Goal: Task Accomplishment & Management: Manage account settings

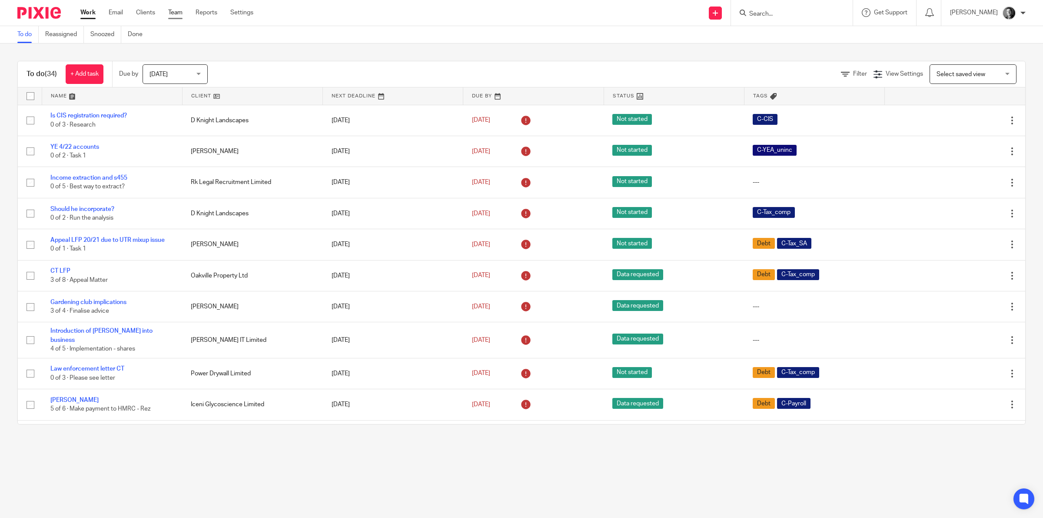
click at [178, 14] on link "Team" at bounding box center [175, 12] width 14 height 9
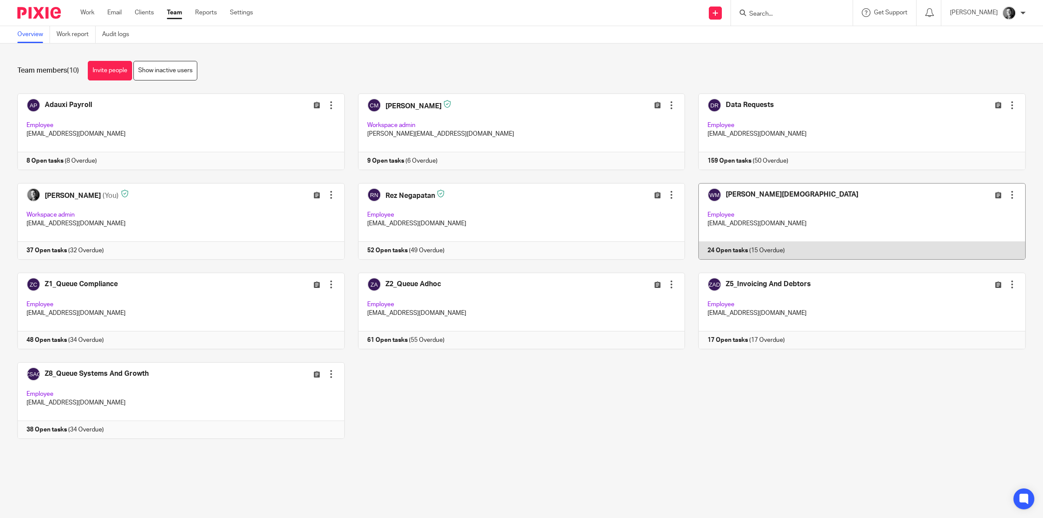
click at [723, 190] on link at bounding box center [855, 221] width 341 height 76
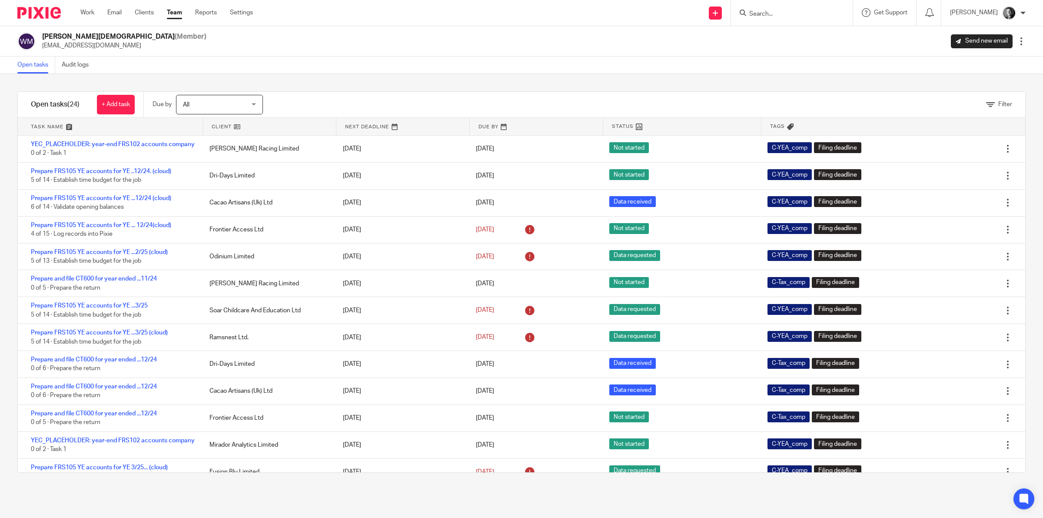
click at [216, 122] on link at bounding box center [269, 126] width 133 height 17
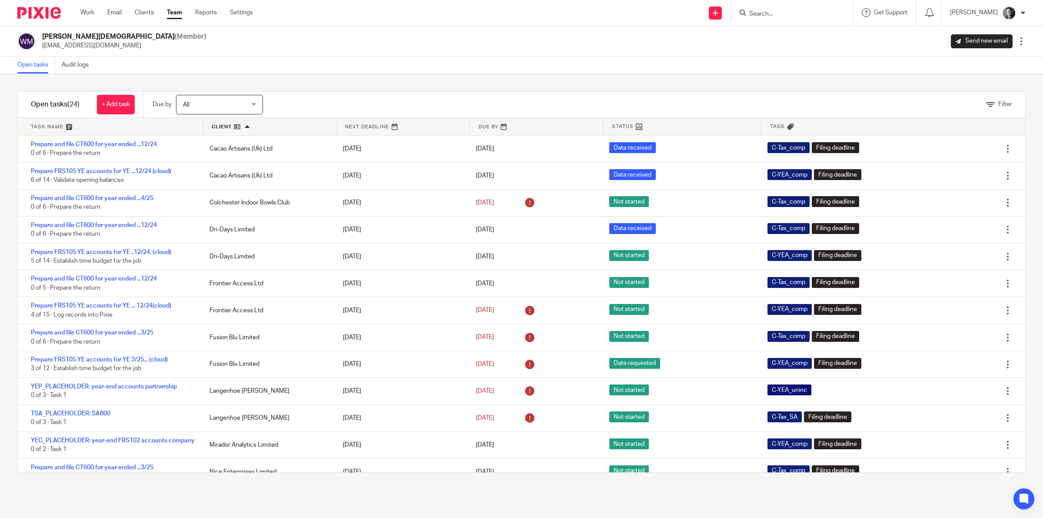
click at [176, 7] on div "Work Email Clients Team Reports Settings Work Email Clients Team Reports Settin…" at bounding box center [169, 13] width 194 height 26
click at [177, 10] on link "Team" at bounding box center [174, 12] width 15 height 9
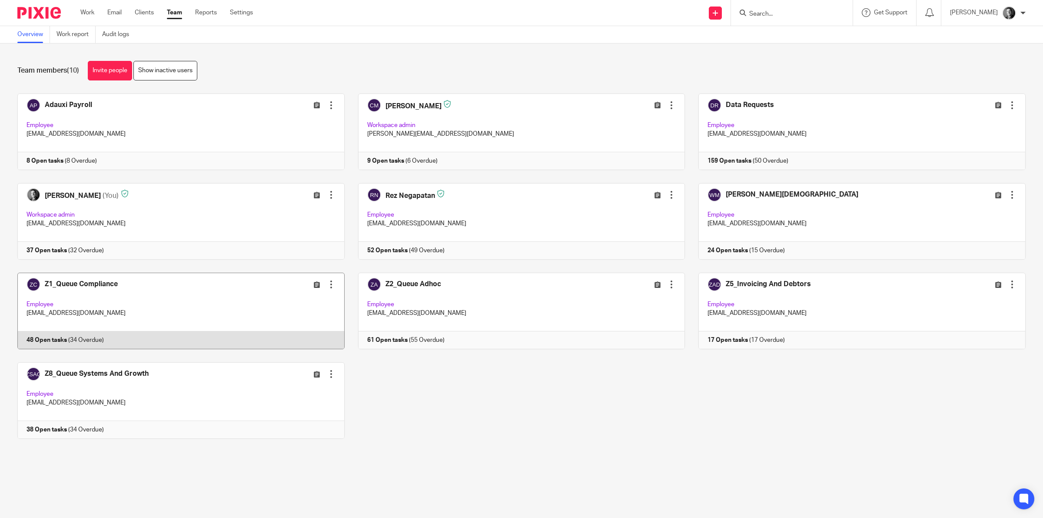
click at [101, 289] on link at bounding box center [174, 310] width 341 height 76
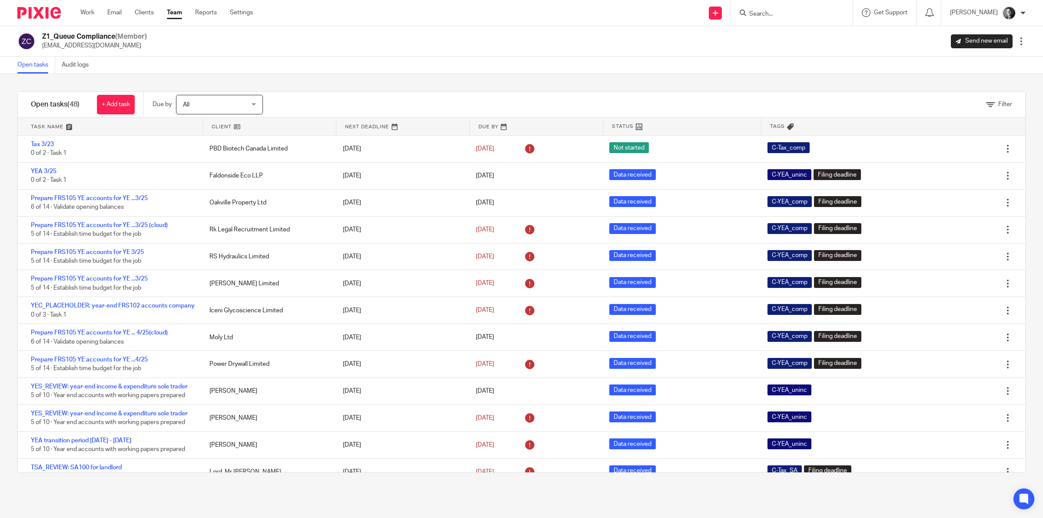
click at [227, 125] on link at bounding box center [269, 126] width 133 height 17
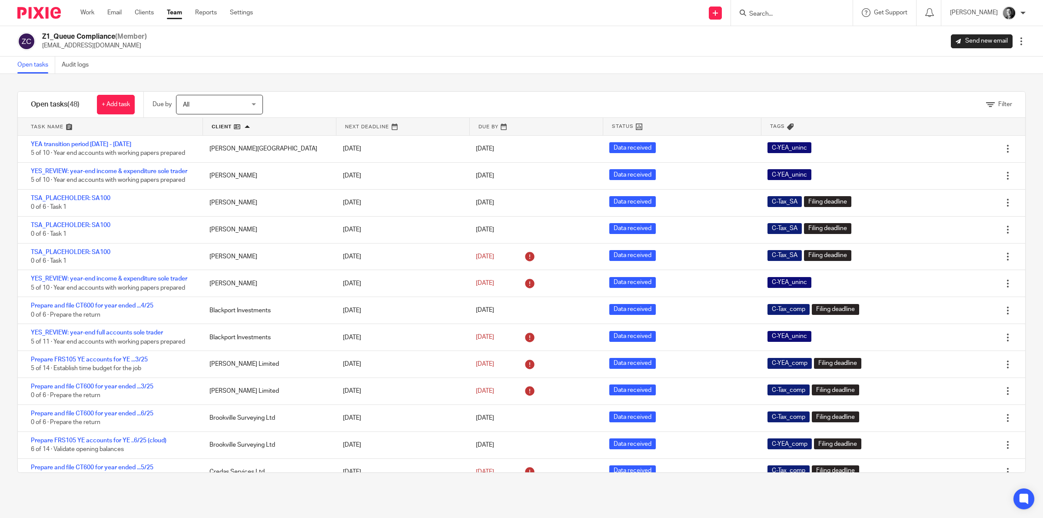
click at [363, 123] on link at bounding box center [402, 126] width 133 height 17
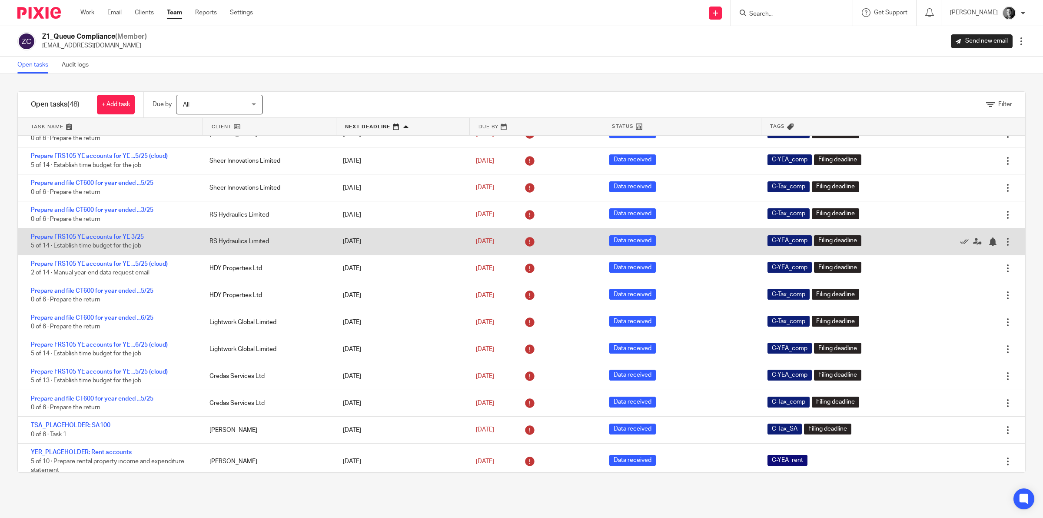
scroll to position [652, 0]
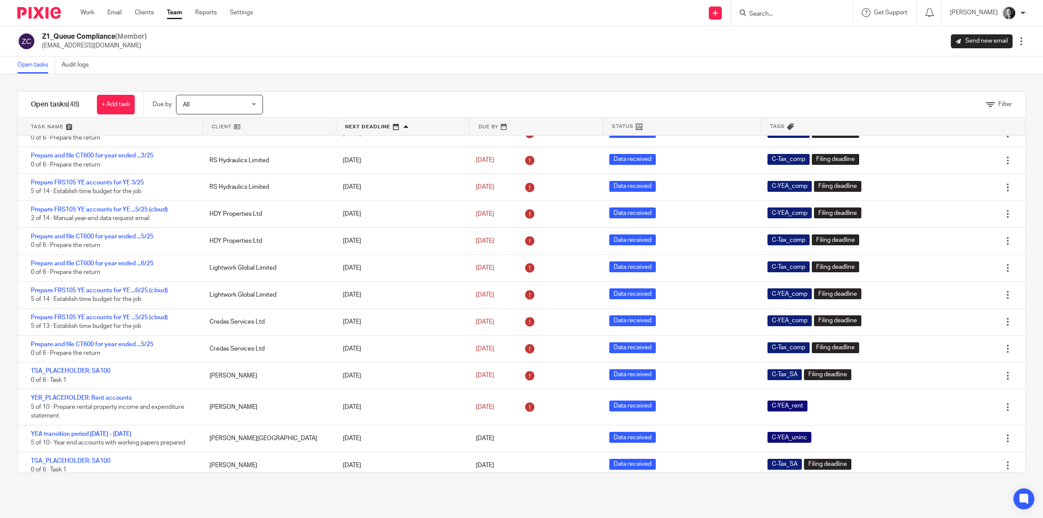
click at [783, 12] on input "Search" at bounding box center [787, 14] width 78 height 8
type input "firin"
click at [793, 40] on link at bounding box center [813, 40] width 133 height 27
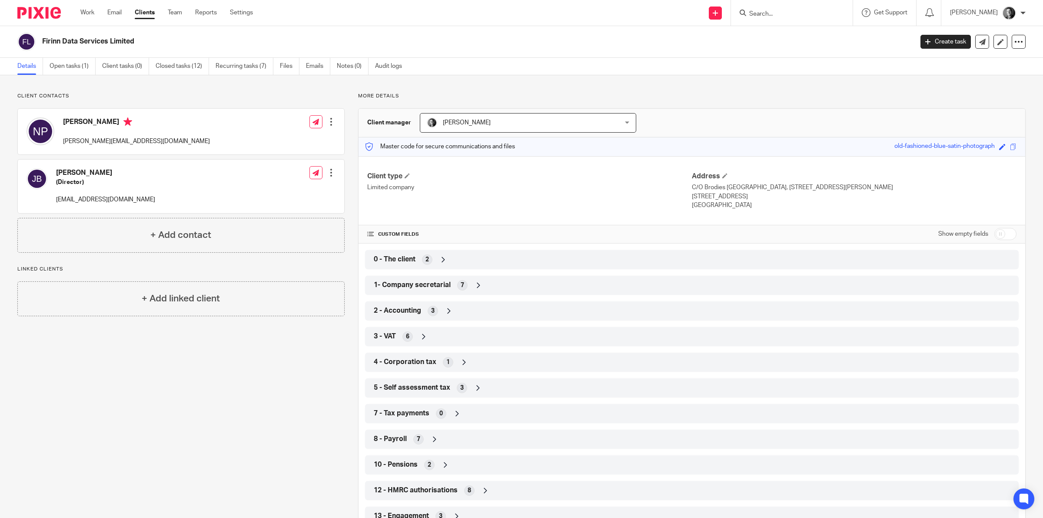
click at [433, 438] on icon at bounding box center [434, 439] width 9 height 9
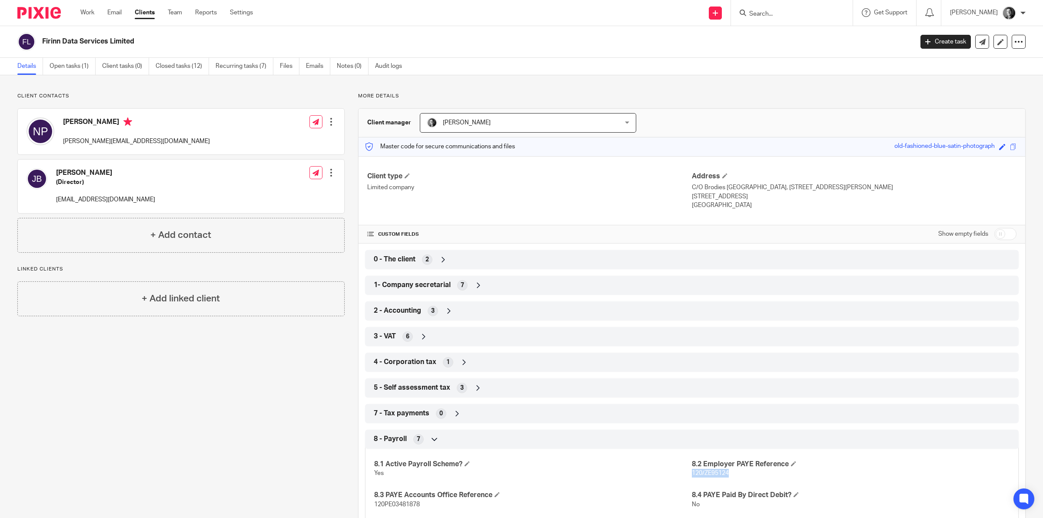
drag, startPoint x: 687, startPoint y: 474, endPoint x: 733, endPoint y: 474, distance: 46.1
click at [733, 474] on p "120/ZE95124" at bounding box center [851, 472] width 318 height 9
copy span "120/ZE95124"
click at [420, 442] on div "8 - Payroll 7" at bounding box center [692, 439] width 641 height 15
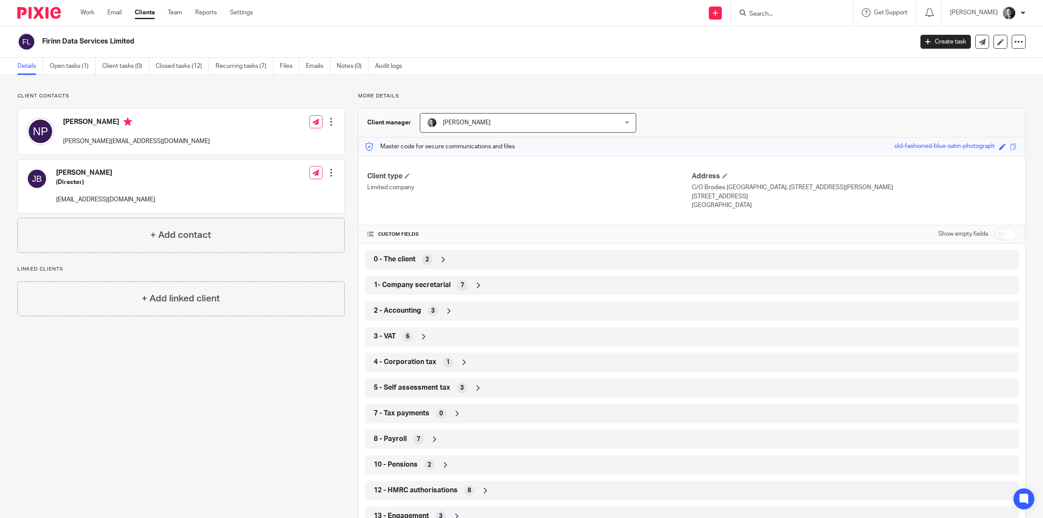
click at [428, 463] on span "2" at bounding box center [429, 464] width 3 height 9
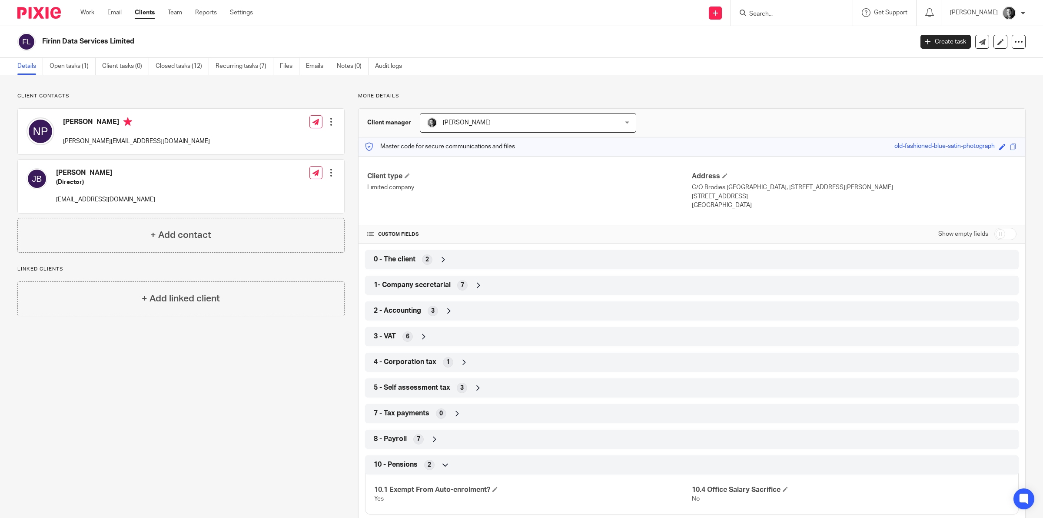
scroll to position [73, 0]
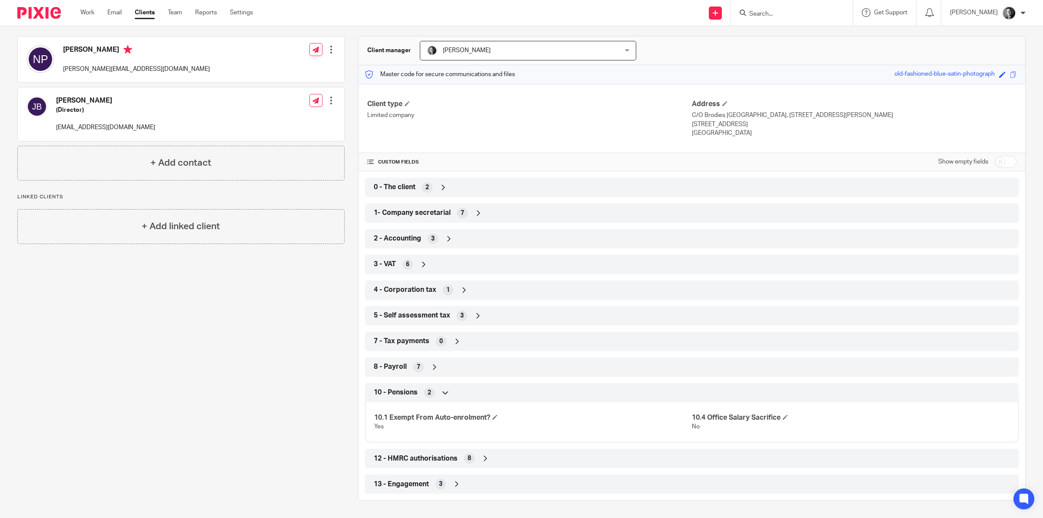
click at [994, 158] on input "checkbox" at bounding box center [1005, 162] width 22 height 12
checkbox input "true"
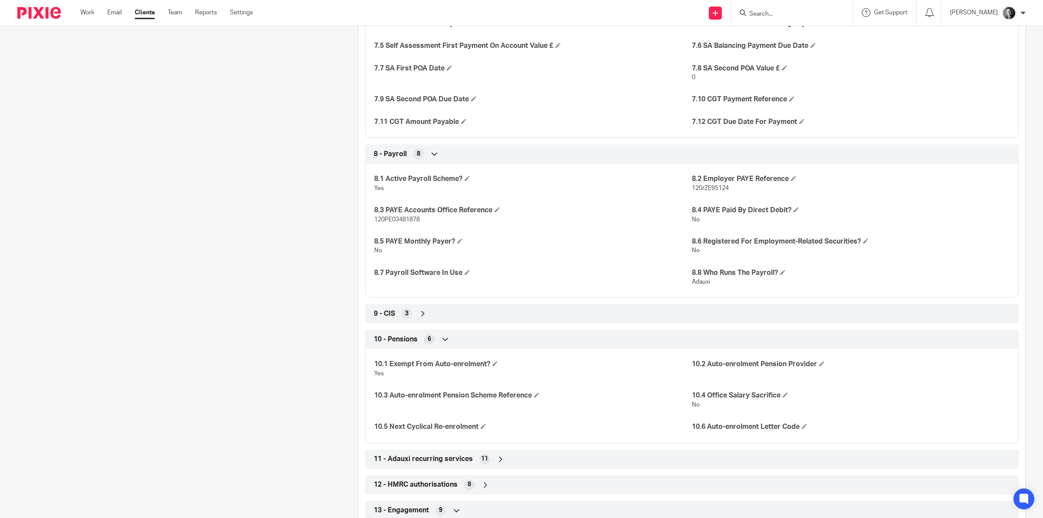
scroll to position [1398, 0]
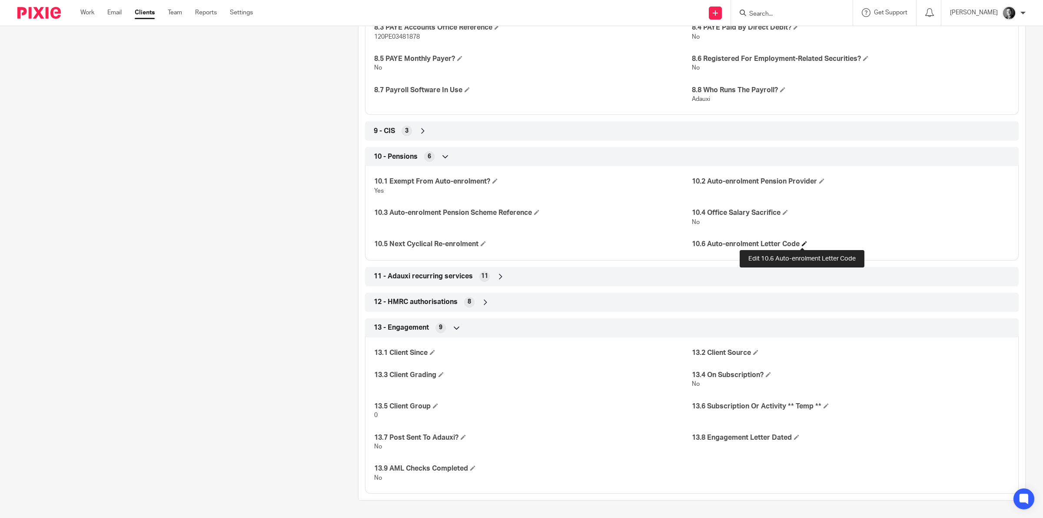
click at [802, 243] on span at bounding box center [804, 243] width 5 height 5
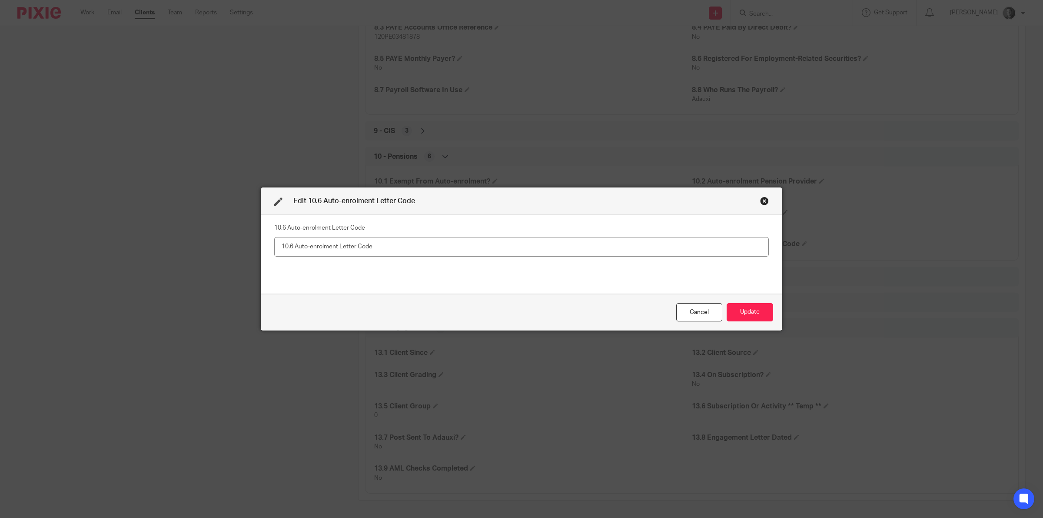
click at [640, 249] on input "text" at bounding box center [521, 247] width 495 height 20
type input "1681768643"
click at [747, 311] on button "Update" at bounding box center [750, 312] width 46 height 19
click at [744, 308] on div "12 - HMRC authorisations 8" at bounding box center [692, 302] width 641 height 15
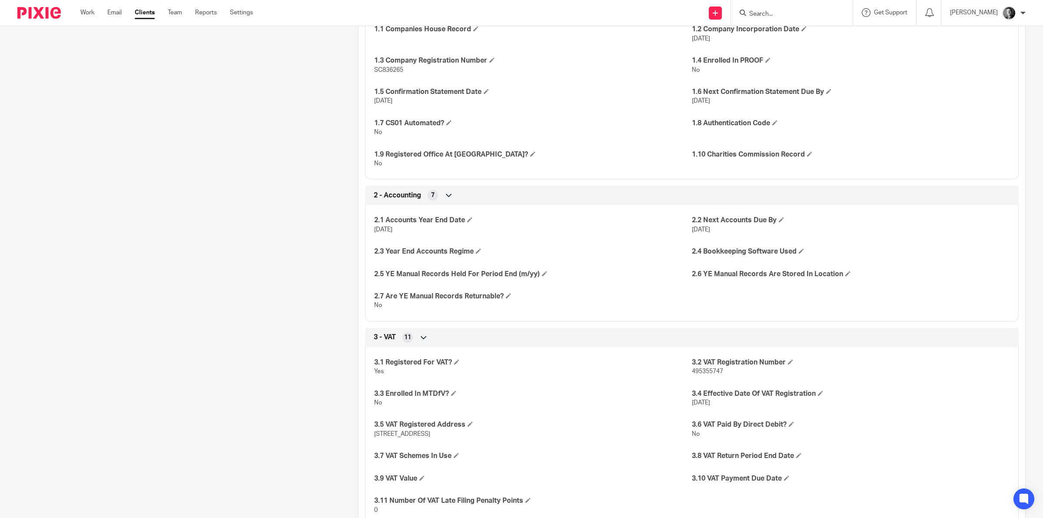
scroll to position [202, 0]
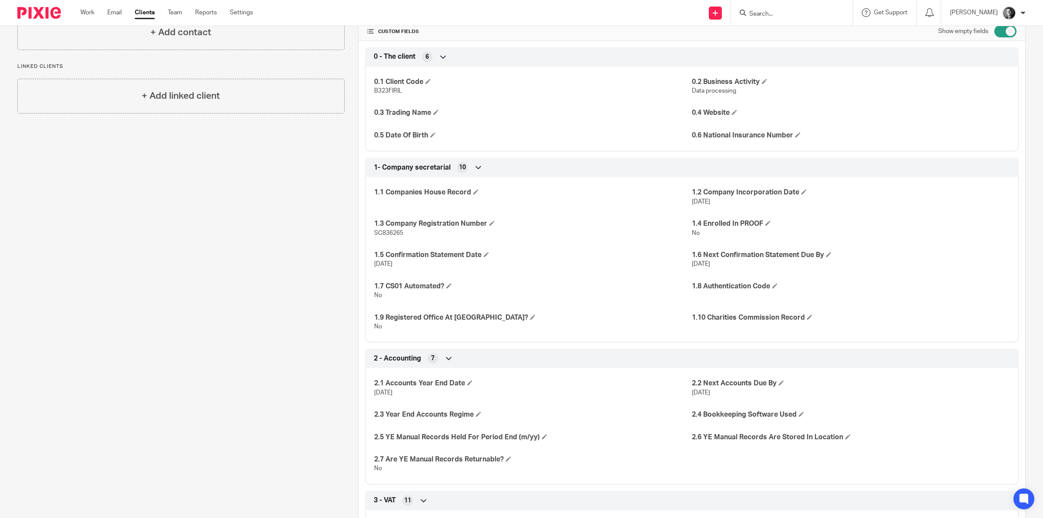
click at [389, 232] on span "SC836265" at bounding box center [388, 233] width 29 height 6
copy span "SC836265"
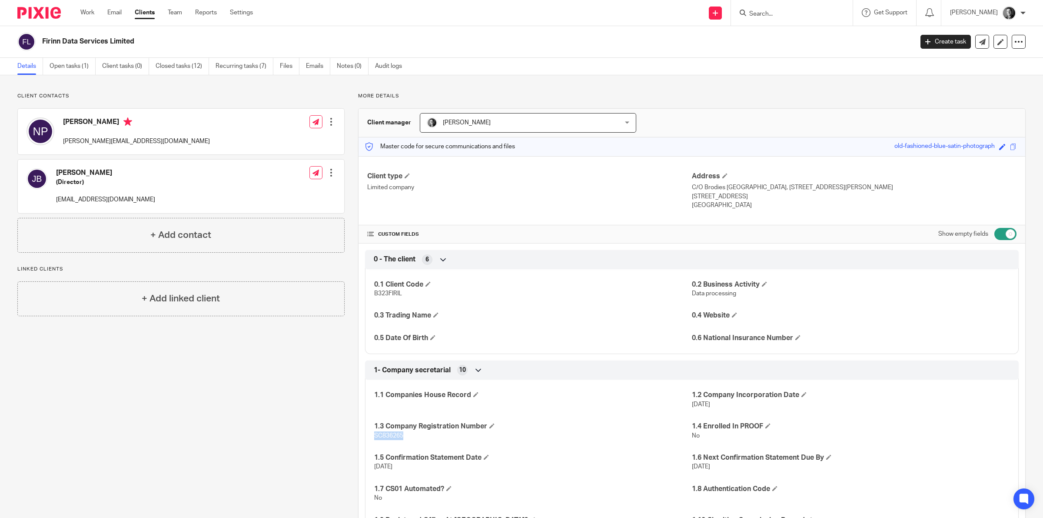
click at [998, 232] on input "checkbox" at bounding box center [1005, 234] width 22 height 12
checkbox input "false"
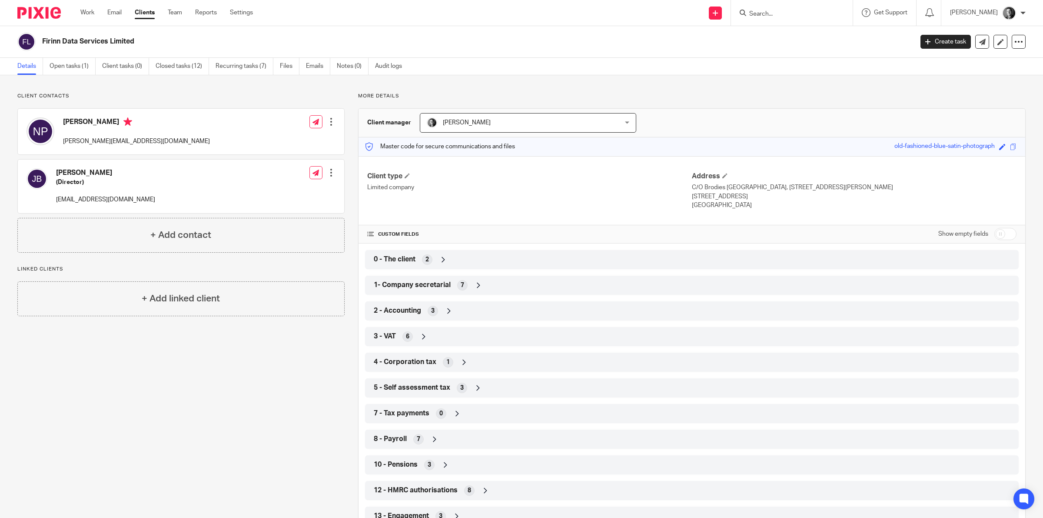
click at [433, 438] on icon at bounding box center [434, 439] width 9 height 9
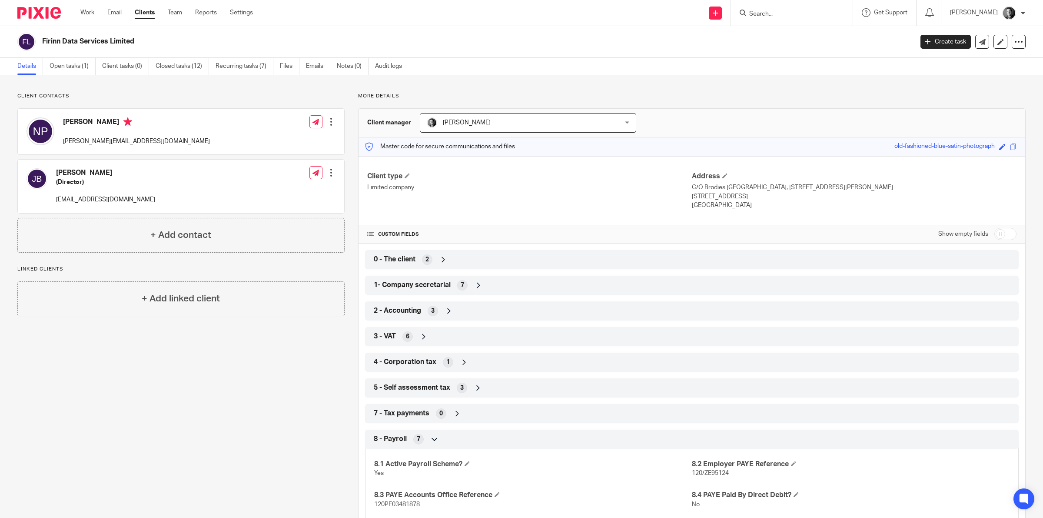
scroll to position [163, 0]
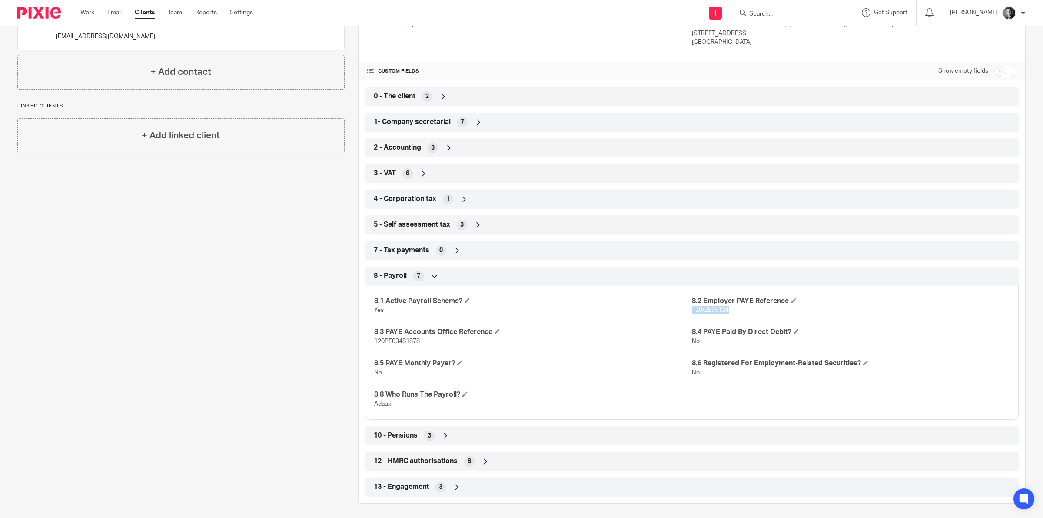
drag, startPoint x: 686, startPoint y: 308, endPoint x: 727, endPoint y: 308, distance: 41.3
click at [727, 308] on p "120/ZE95124" at bounding box center [851, 309] width 318 height 9
copy span "120/ZE95124"
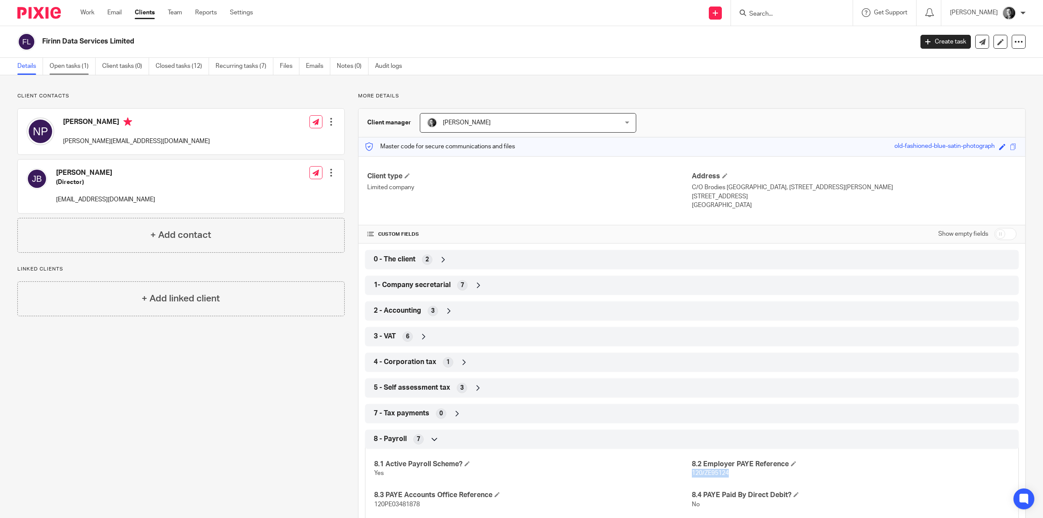
click at [68, 70] on link "Open tasks (1)" at bounding box center [73, 66] width 46 height 17
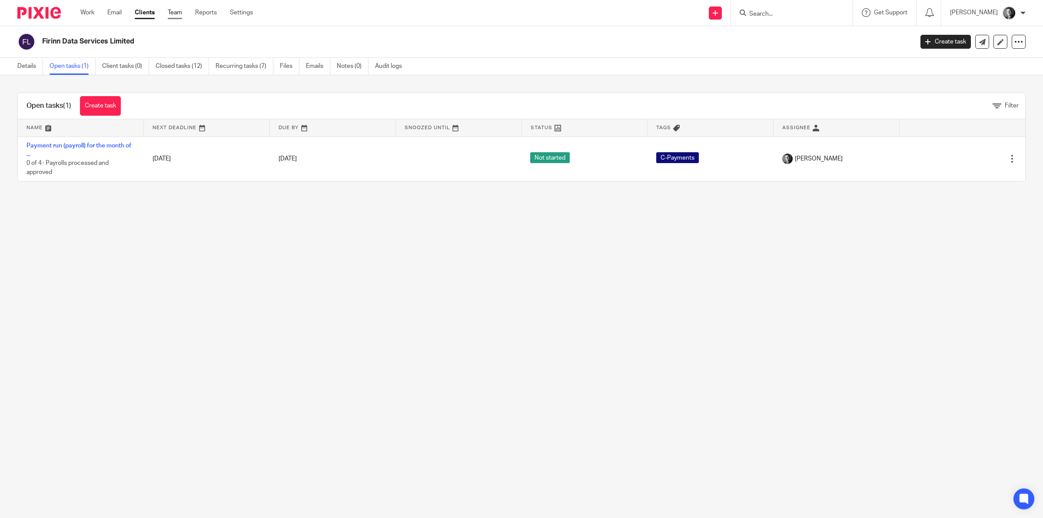
click at [176, 11] on link "Team" at bounding box center [175, 12] width 14 height 9
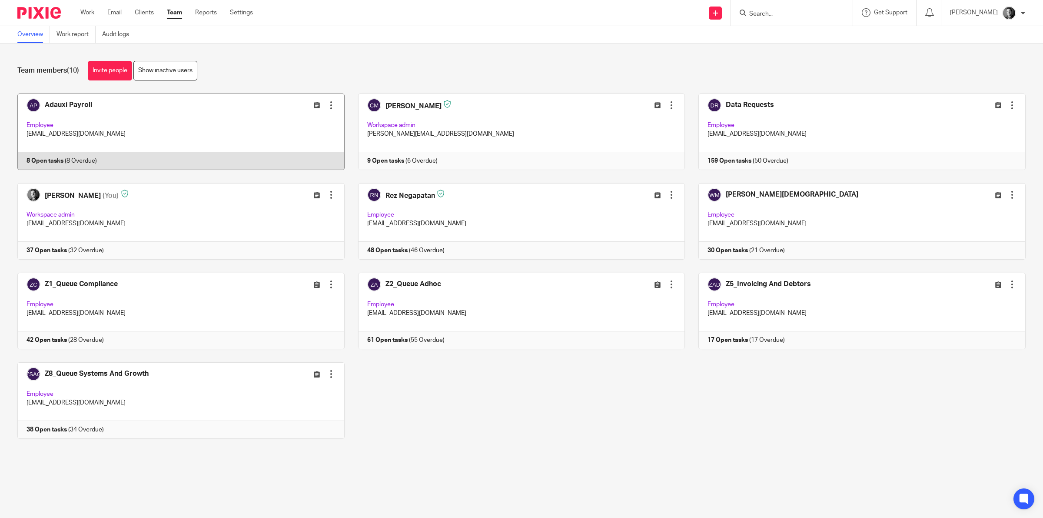
click at [224, 120] on link at bounding box center [174, 131] width 341 height 76
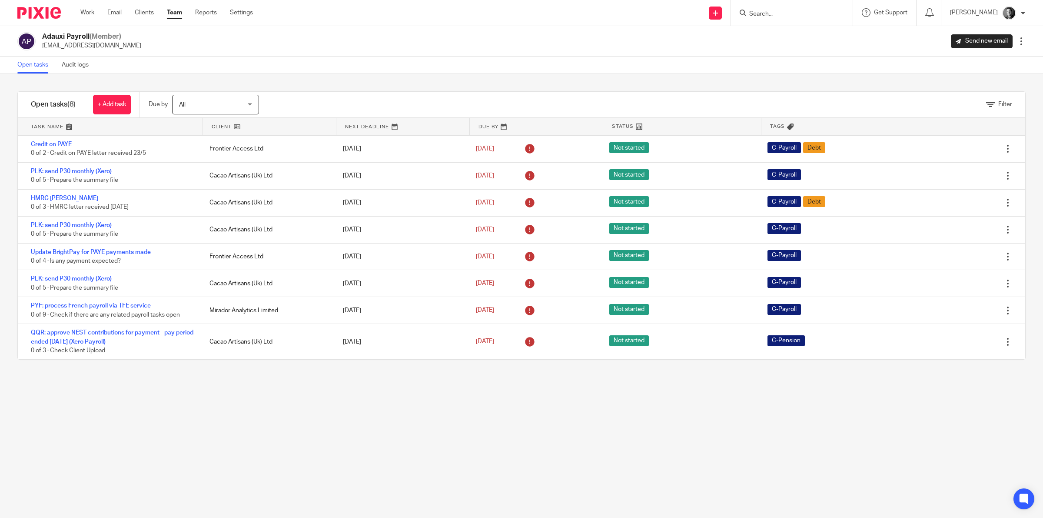
click at [221, 124] on link at bounding box center [269, 126] width 133 height 17
